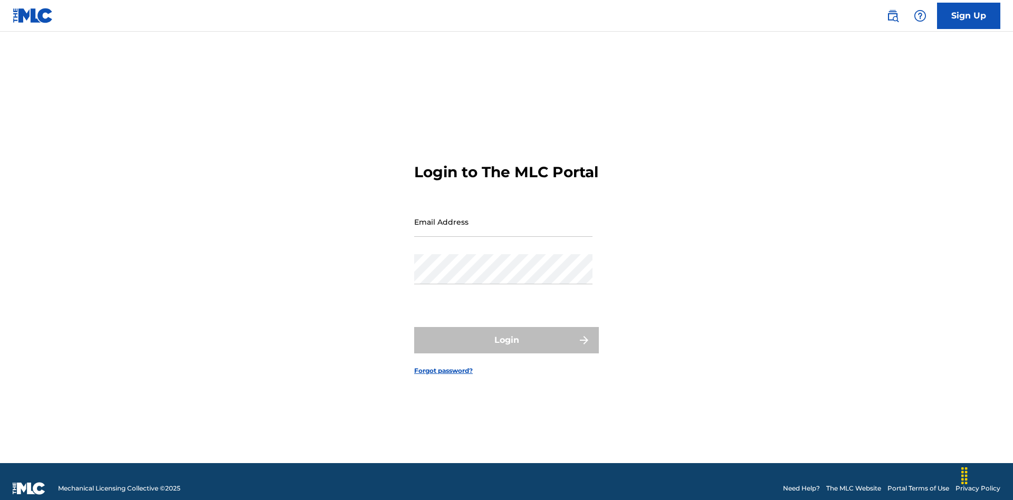
scroll to position [14, 0]
click at [503, 217] on input "Email Address" at bounding box center [503, 222] width 178 height 30
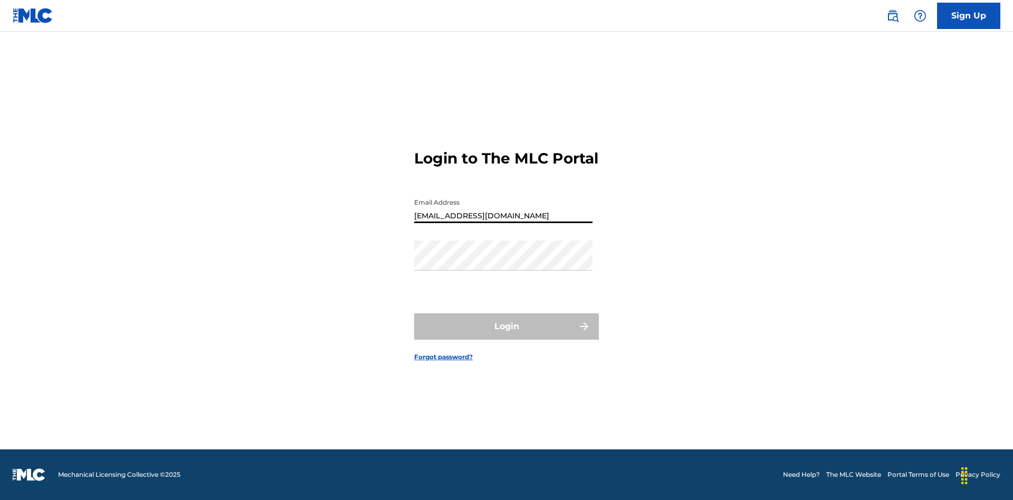
type input "Duke.McTesterson@gmail.com"
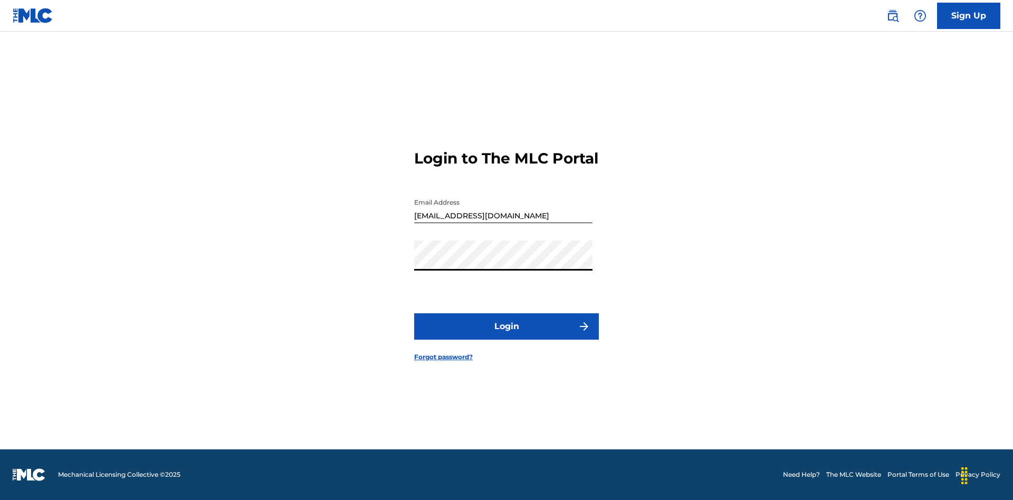
click at [506, 335] on button "Login" at bounding box center [506, 326] width 185 height 26
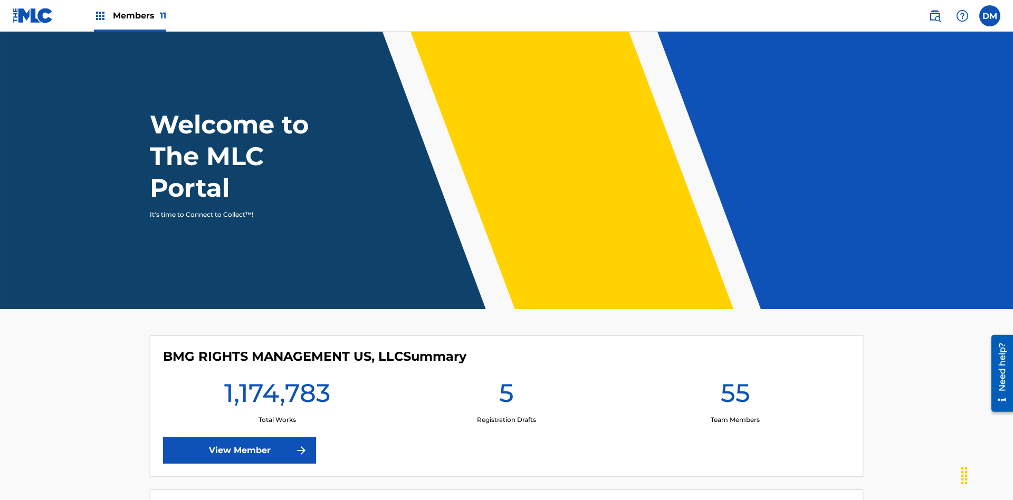
click at [130, 15] on span "Members 11" at bounding box center [139, 15] width 53 height 12
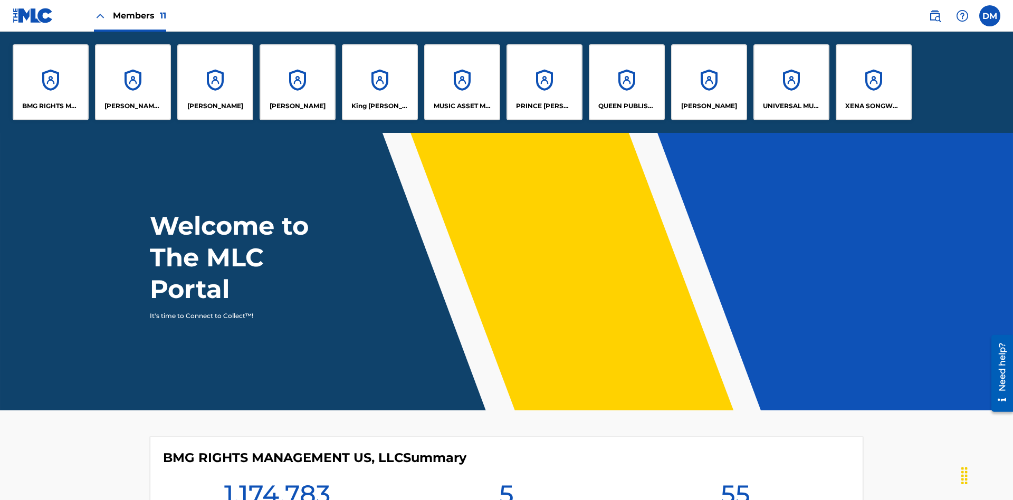
click at [791, 106] on p "UNIVERSAL MUSIC PUB GROUP" at bounding box center [791, 105] width 57 height 9
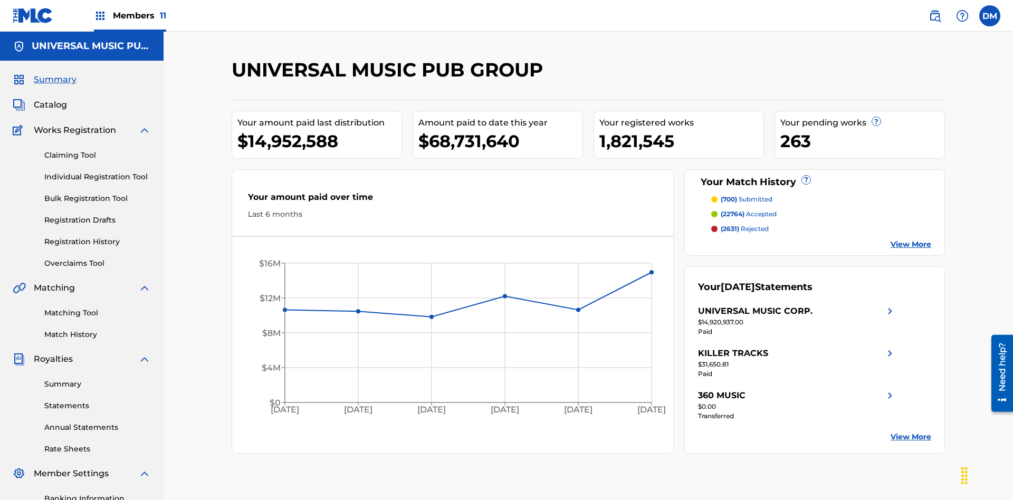
click at [98, 171] on link "Individual Registration Tool" at bounding box center [97, 176] width 107 height 11
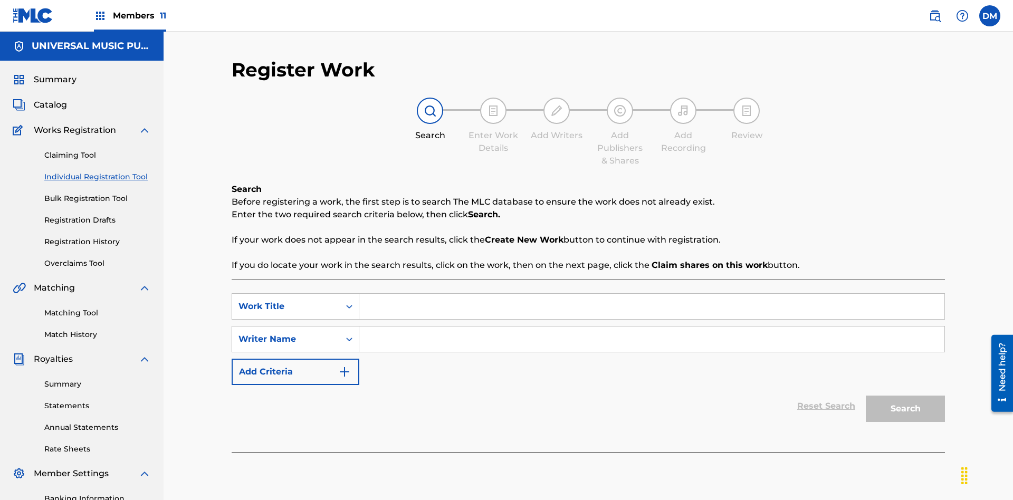
click at [651, 294] on input "Search Form" at bounding box center [651, 306] width 585 height 25
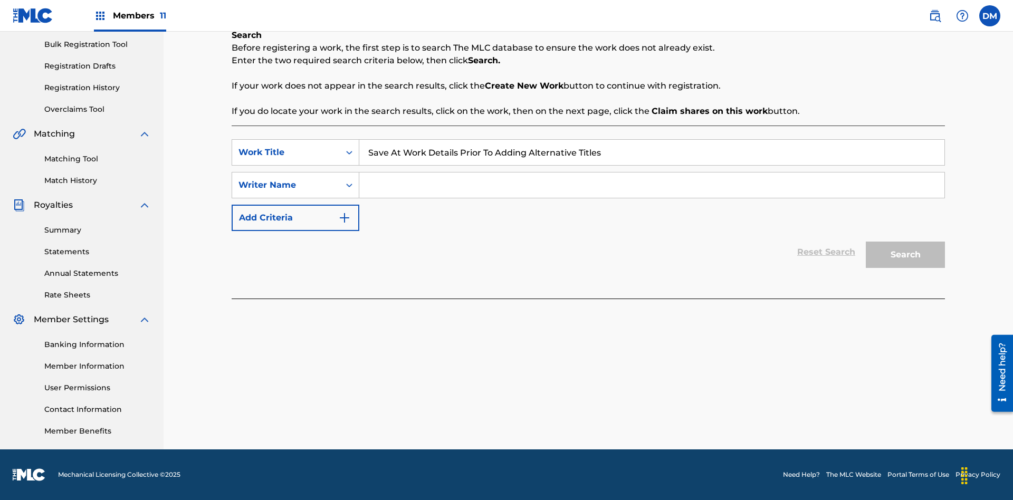
type input "Save At Work Details Prior To Adding Alternative Titles"
click at [651, 185] on input "Search Form" at bounding box center [651, 184] width 585 height 25
type input "QWERTYUIOP"
click at [905, 255] on button "Search" at bounding box center [904, 255] width 79 height 26
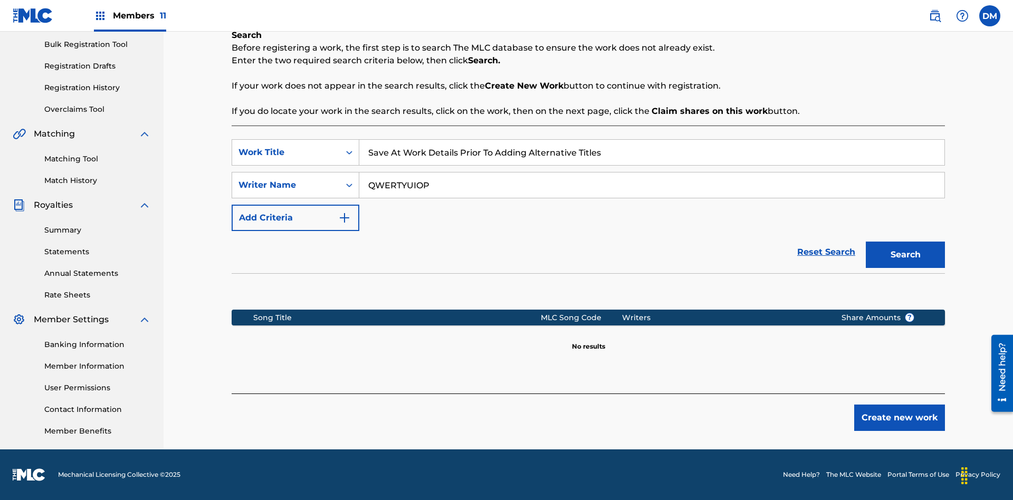
click at [899, 418] on button "Create new work" at bounding box center [899, 418] width 91 height 26
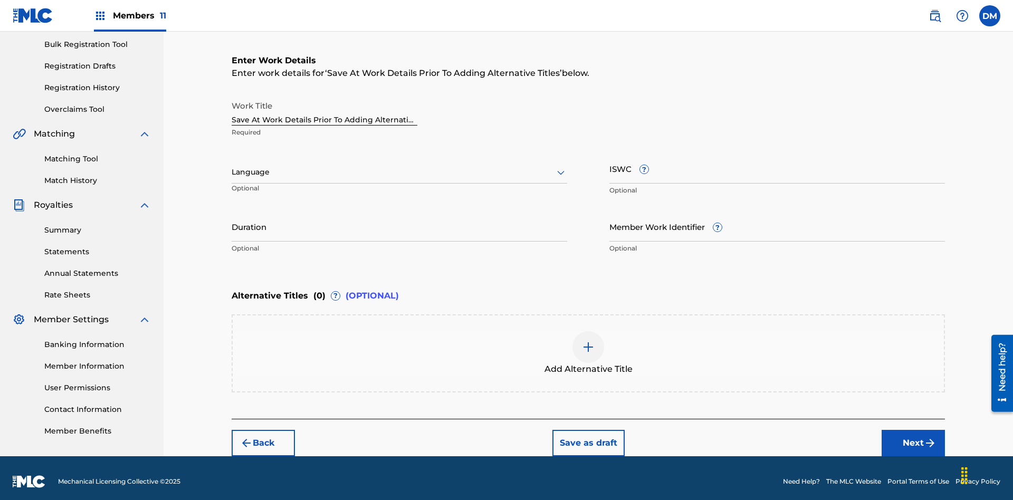
click at [399, 219] on input "Duration" at bounding box center [399, 226] width 335 height 30
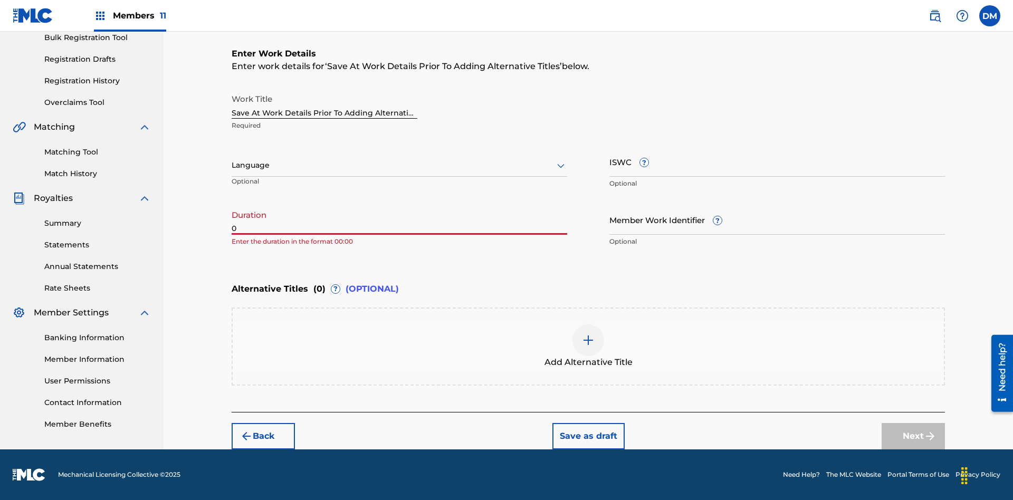
click at [399, 219] on input "0" at bounding box center [399, 220] width 335 height 30
type input "00:00"
click at [561, 166] on icon at bounding box center [560, 165] width 13 height 13
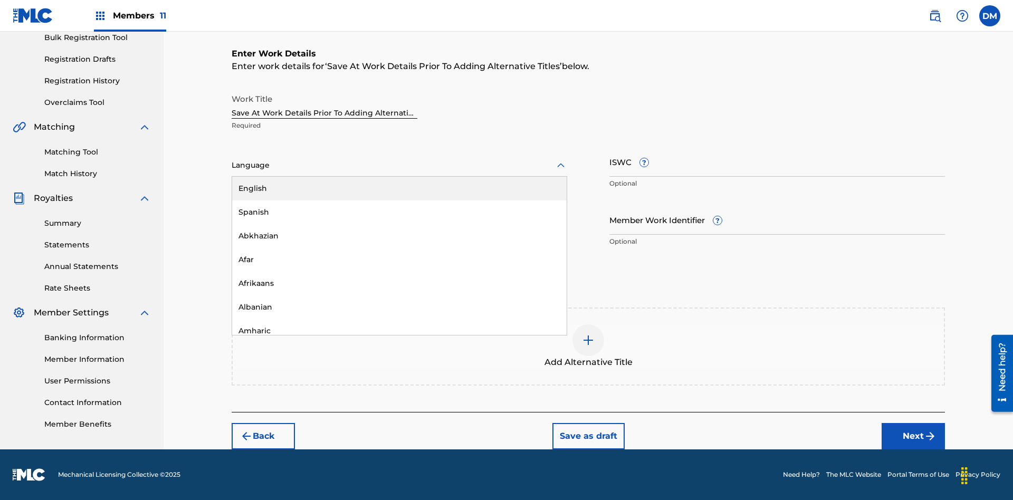
click at [399, 259] on div "Afar" at bounding box center [399, 260] width 334 height 24
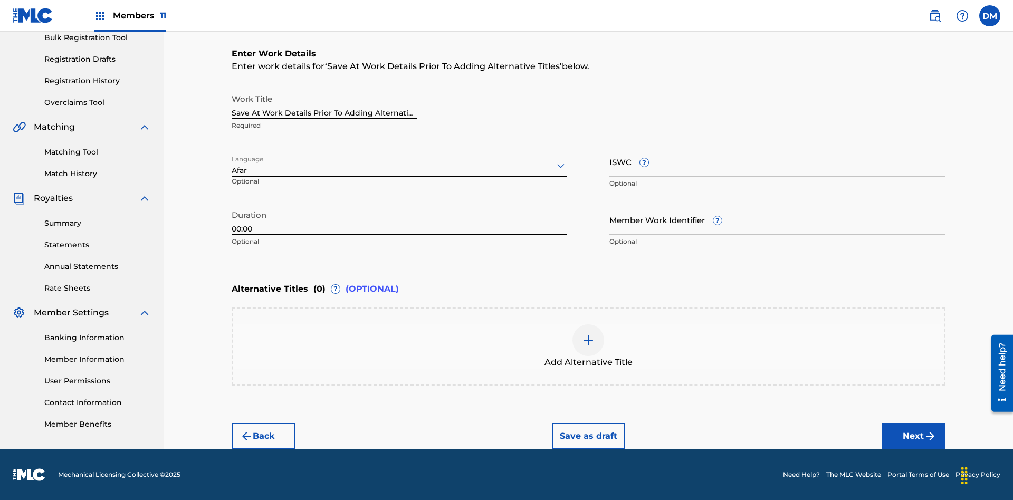
click at [777, 219] on input "Member Work Identifier ?" at bounding box center [776, 220] width 335 height 30
type input "2025.08.11.15"
click at [777, 161] on input "ISWC ?" at bounding box center [776, 162] width 335 height 30
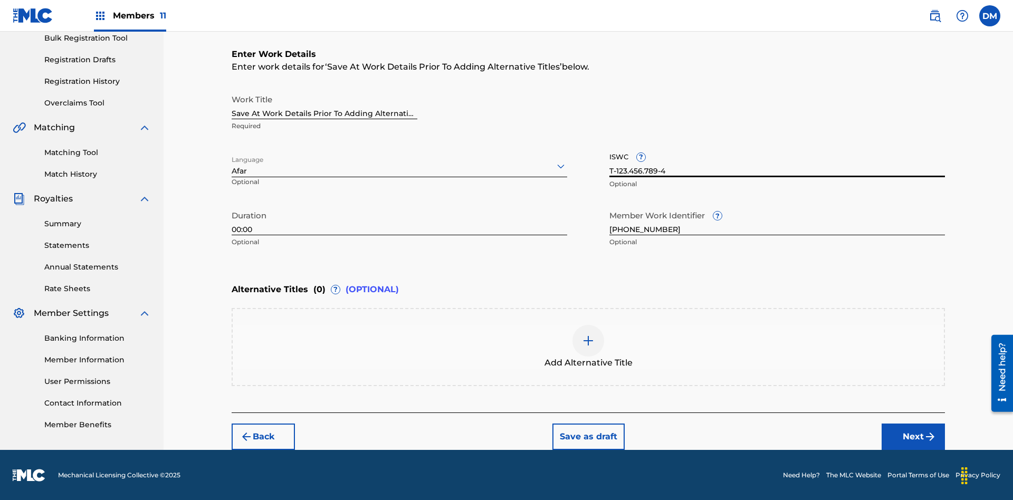
type input "T-123.456.789-4"
click at [588, 436] on button "Save as draft" at bounding box center [588, 436] width 72 height 26
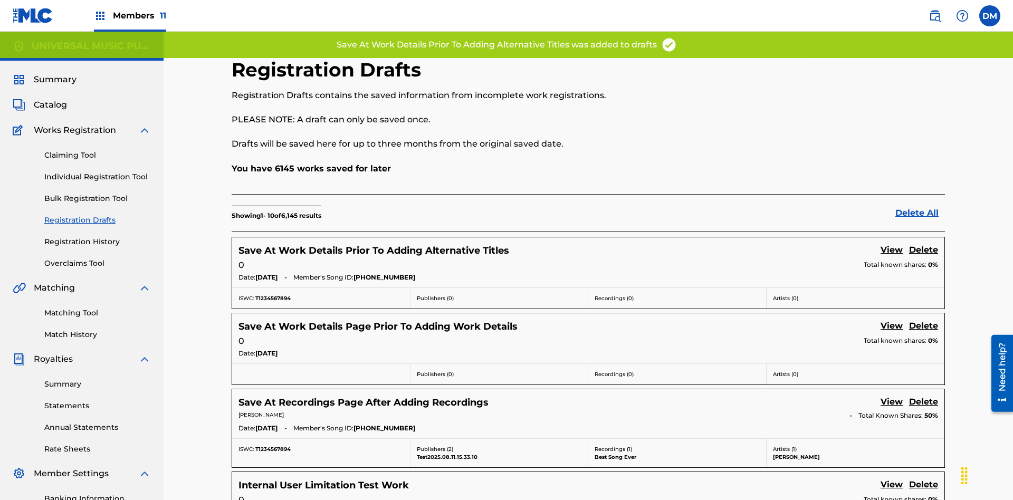
click at [891, 244] on link "View" at bounding box center [891, 251] width 22 height 14
